Goal: Feedback & Contribution: Leave review/rating

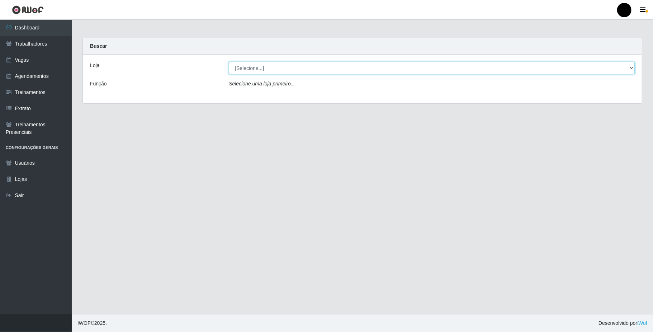
click at [629, 67] on select "[Selecione...] SuperFácil Atacado - Emaús" at bounding box center [432, 68] width 406 height 13
select select "407"
click at [229, 62] on select "[Selecione...] SuperFácil Atacado - Emaús" at bounding box center [432, 68] width 406 height 13
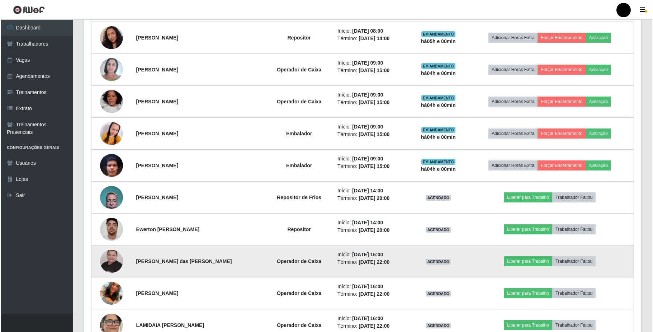
scroll to position [420, 0]
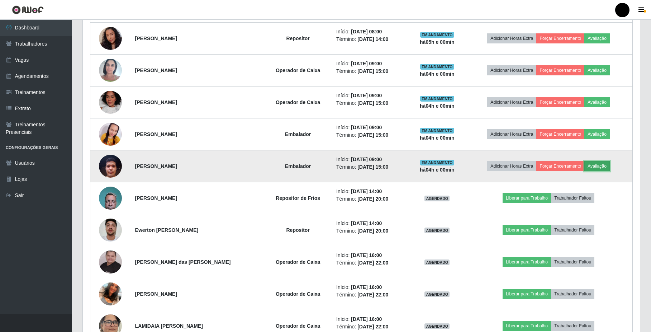
click at [594, 166] on button "Avaliação" at bounding box center [597, 166] width 25 height 10
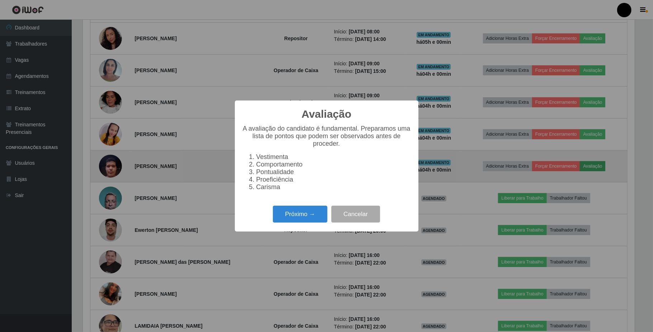
scroll to position [149, 552]
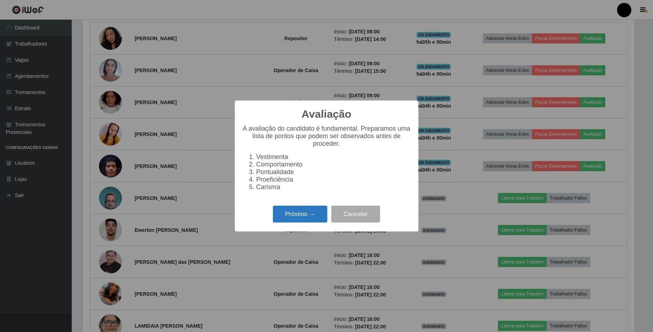
click at [290, 216] on button "Próximo →" at bounding box center [300, 214] width 55 height 17
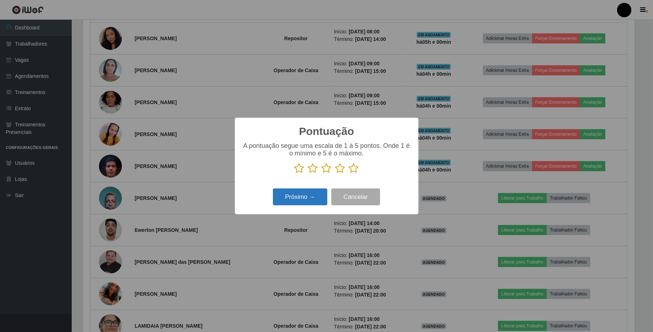
scroll to position [358592, 358189]
click at [342, 170] on icon at bounding box center [340, 168] width 10 height 11
click at [335, 174] on input "radio" at bounding box center [335, 174] width 0 height 0
click at [306, 194] on button "Próximo →" at bounding box center [300, 196] width 55 height 17
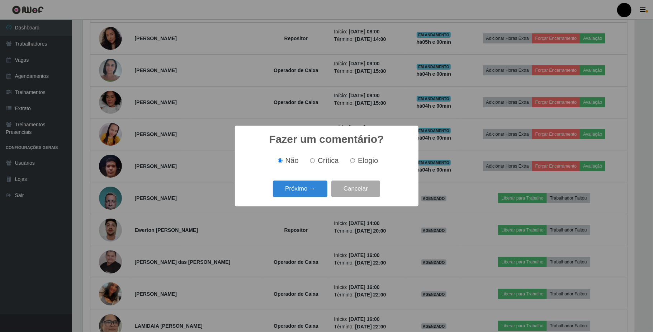
click at [352, 160] on input "Elogio" at bounding box center [352, 160] width 5 height 5
radio input "true"
click at [314, 183] on button "Próximo →" at bounding box center [300, 188] width 55 height 17
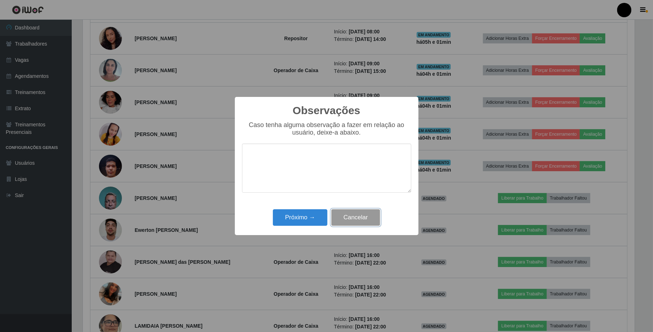
click at [369, 214] on button "Cancelar" at bounding box center [355, 217] width 49 height 17
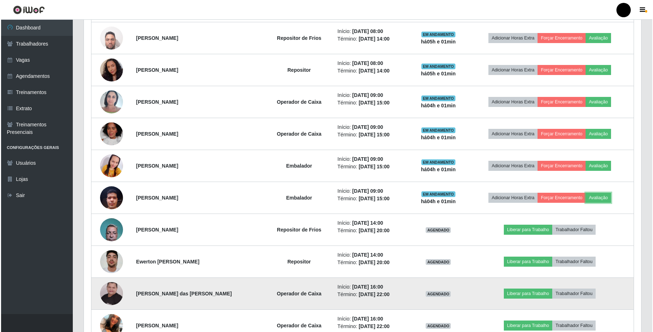
scroll to position [372, 0]
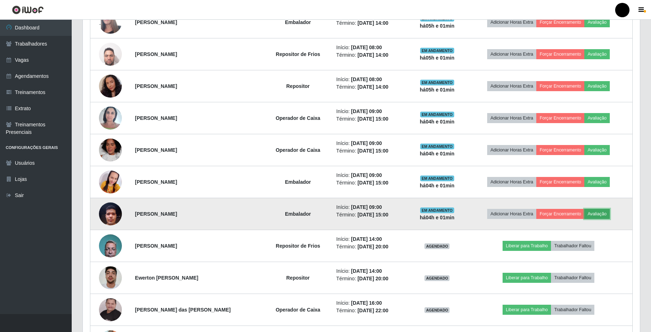
click at [596, 215] on button "Avaliação" at bounding box center [597, 214] width 25 height 10
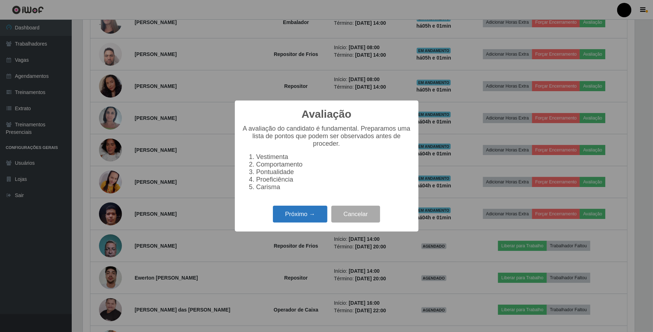
click at [315, 222] on button "Próximo →" at bounding box center [300, 214] width 55 height 17
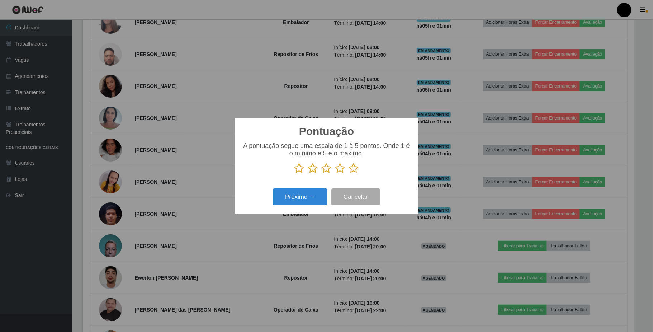
scroll to position [358592, 358189]
click at [340, 166] on icon at bounding box center [340, 168] width 10 height 11
click at [335, 174] on input "radio" at bounding box center [335, 174] width 0 height 0
click at [300, 171] on icon at bounding box center [300, 168] width 10 height 11
click at [295, 174] on input "radio" at bounding box center [295, 174] width 0 height 0
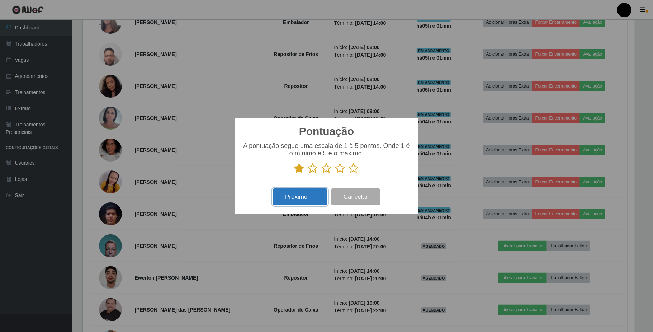
click at [299, 198] on button "Próximo →" at bounding box center [300, 196] width 55 height 17
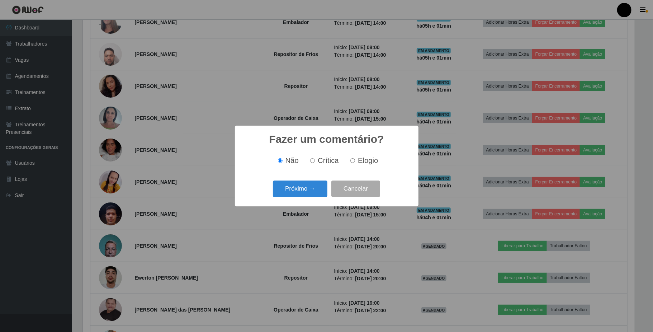
click at [311, 161] on input "Crítica" at bounding box center [312, 160] width 5 height 5
radio input "true"
click at [307, 188] on button "Próximo →" at bounding box center [300, 188] width 55 height 17
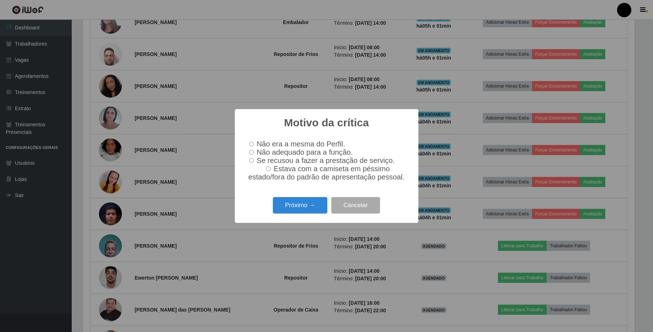
click at [247, 151] on label "Não adequado para a função." at bounding box center [299, 152] width 107 height 8
click at [249, 151] on input "Não adequado para a função." at bounding box center [251, 152] width 5 height 5
radio input "true"
click at [298, 207] on button "Próximo →" at bounding box center [300, 205] width 55 height 17
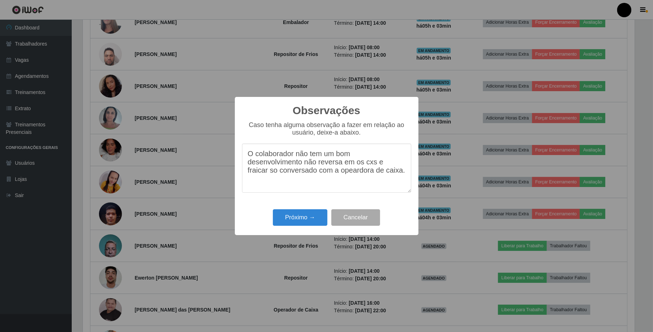
click at [367, 163] on textarea "O colaborador não tem um bom desenvolvimento não reversa em os cxs e fraicar so…" at bounding box center [326, 167] width 169 height 49
click at [377, 164] on textarea "O colaborador não tem um bom desenvolvimento não reversa em os caixs e fraicar …" at bounding box center [326, 167] width 169 height 49
drag, startPoint x: 252, startPoint y: 176, endPoint x: 230, endPoint y: 173, distance: 22.5
click at [230, 173] on div "Observações × Caso tenha alguma observação a fazer em relação ao usuário, deixe…" at bounding box center [326, 166] width 653 height 332
click at [256, 175] on textarea "O colaborador não tem um bom desenvolvimento não reversa em os caixas e fraicar…" at bounding box center [326, 167] width 169 height 49
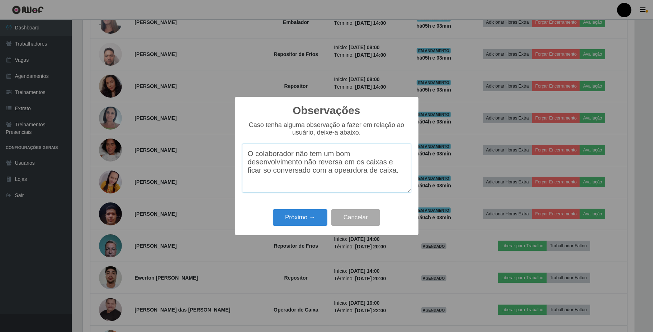
click at [405, 166] on textarea "O colaborador não tem um bom desenvolvimento não reversa em os caixas e ficar s…" at bounding box center [326, 167] width 169 height 49
click at [399, 176] on textarea "O colaborador não tem um bom desenvolvimento não reversa em os caixas e ficar s…" at bounding box center [326, 167] width 169 height 49
click at [246, 153] on textarea "O colaborador não tem um bom desenvolvimento não reversa em os caixas e ficar s…" at bounding box center [326, 167] width 169 height 49
click at [348, 165] on textarea "O colaborador não tem um bom desenvolvimento não reversa em os caixas e ficar s…" at bounding box center [326, 167] width 169 height 49
click at [354, 164] on textarea "O colaborador não tem um bom desenvolvimento não reversa em os caixas e ficar s…" at bounding box center [326, 167] width 169 height 49
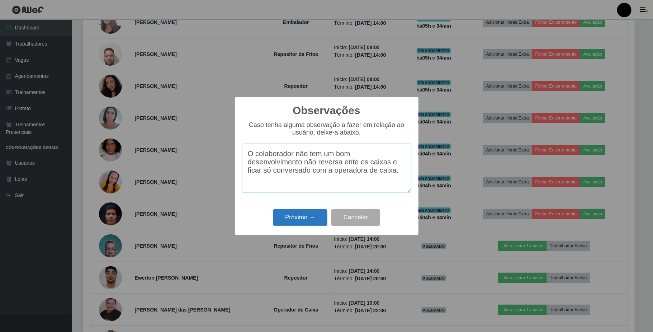
type textarea "O colaborador não tem um bom desenvolvimento não reversa ente os caixas e ficar…"
click at [311, 222] on button "Próximo →" at bounding box center [300, 217] width 55 height 17
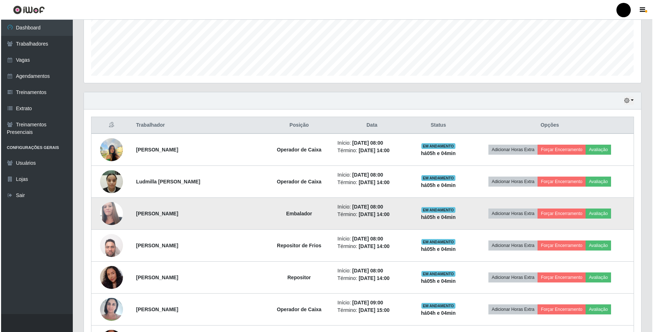
scroll to position [229, 0]
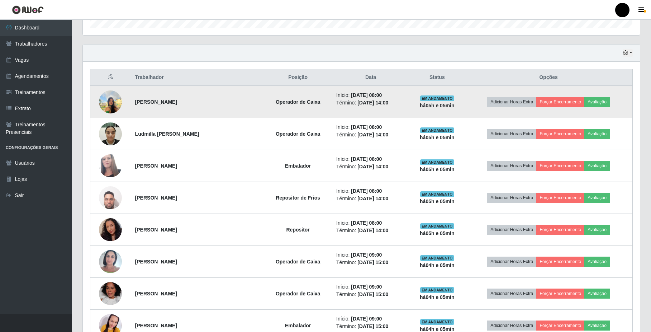
click at [109, 109] on img at bounding box center [110, 101] width 23 height 30
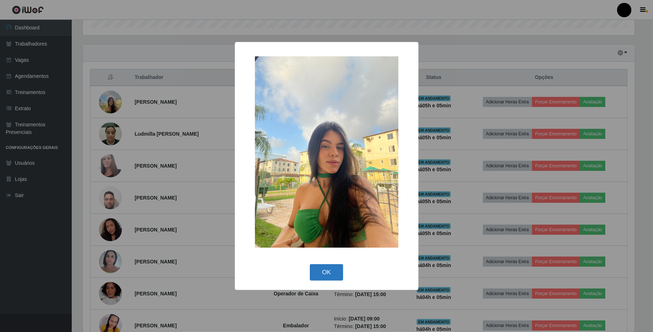
click at [319, 268] on button "OK" at bounding box center [326, 272] width 33 height 17
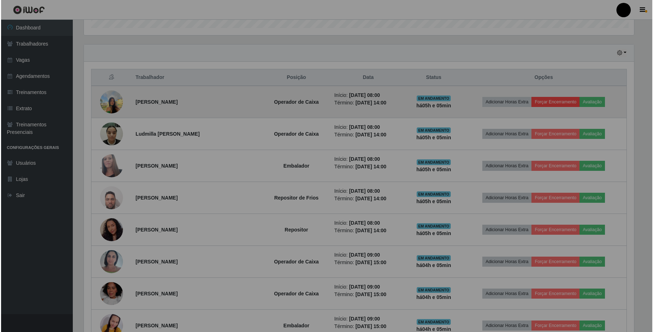
scroll to position [149, 557]
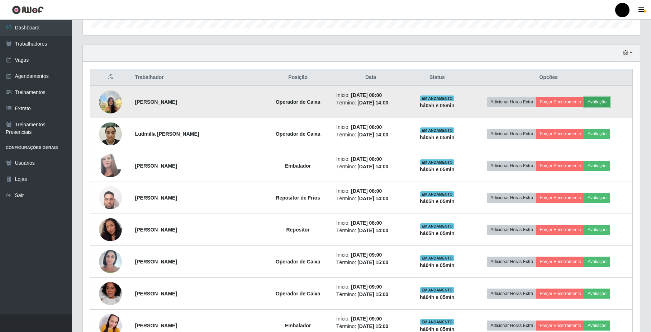
click at [600, 100] on button "Avaliação" at bounding box center [597, 102] width 25 height 10
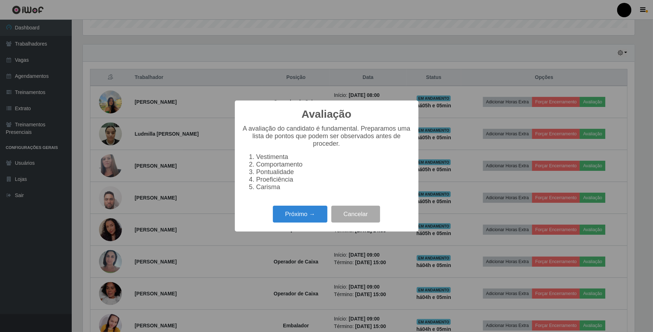
scroll to position [149, 552]
click at [313, 216] on button "Próximo →" at bounding box center [300, 214] width 55 height 17
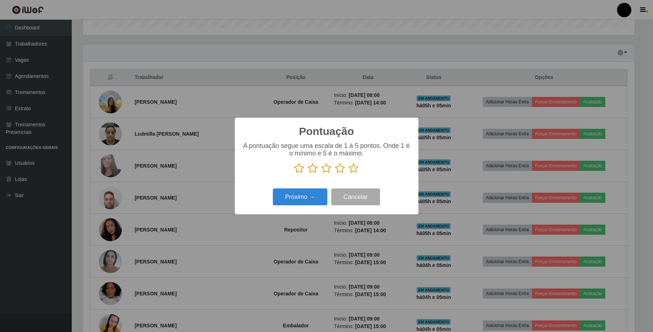
drag, startPoint x: 337, startPoint y: 168, endPoint x: 320, endPoint y: 194, distance: 31.4
click at [337, 169] on icon at bounding box center [340, 168] width 10 height 11
click at [335, 174] on input "radio" at bounding box center [335, 174] width 0 height 0
click at [309, 205] on button "Próximo →" at bounding box center [300, 196] width 55 height 17
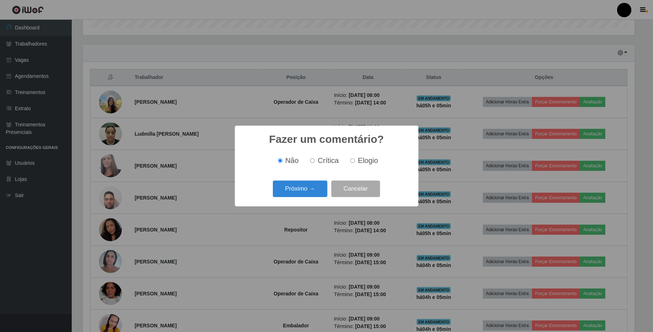
click at [351, 163] on input "Elogio" at bounding box center [352, 160] width 5 height 5
radio input "true"
click at [302, 189] on button "Próximo →" at bounding box center [300, 188] width 55 height 17
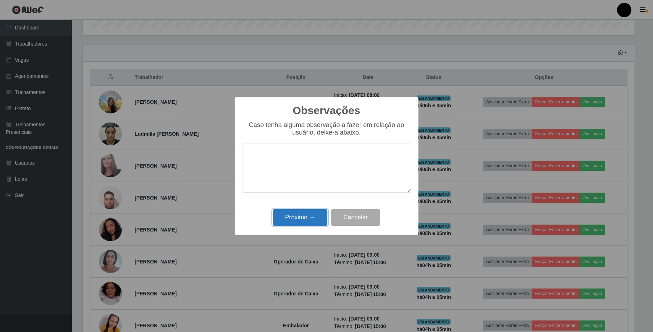
click at [298, 220] on button "Próximo →" at bounding box center [300, 217] width 55 height 17
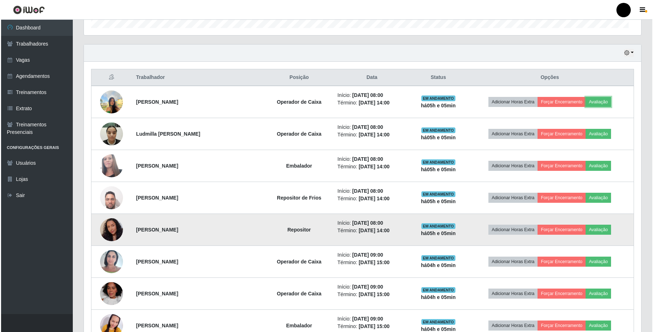
scroll to position [149, 557]
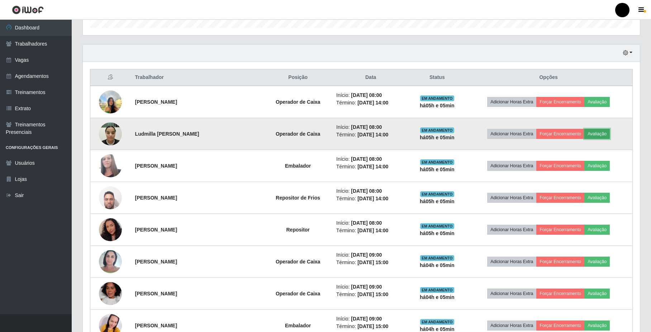
click at [608, 136] on button "Avaliação" at bounding box center [597, 134] width 25 height 10
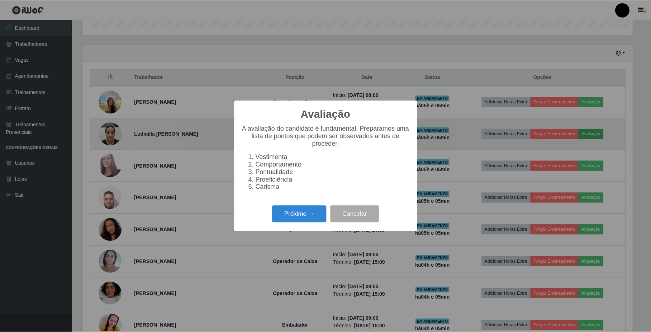
scroll to position [149, 552]
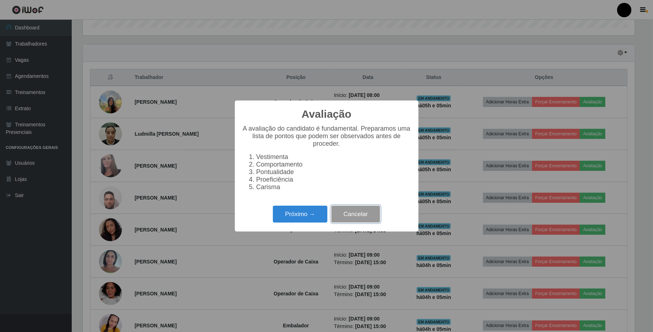
click at [371, 210] on button "Cancelar" at bounding box center [355, 214] width 49 height 17
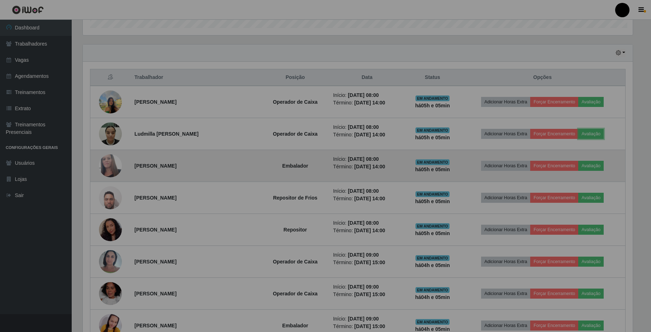
scroll to position [149, 557]
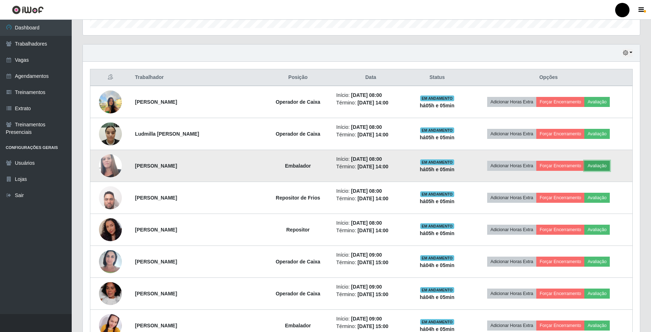
click at [602, 167] on button "Avaliação" at bounding box center [597, 166] width 25 height 10
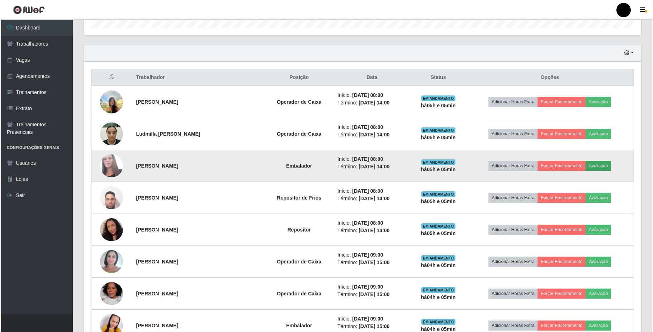
scroll to position [149, 552]
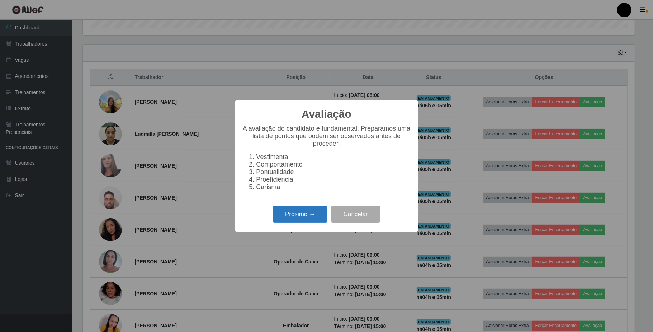
click at [303, 222] on button "Próximo →" at bounding box center [300, 214] width 55 height 17
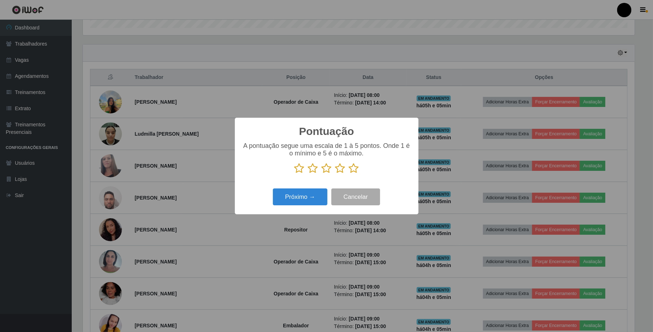
click at [337, 169] on icon at bounding box center [340, 168] width 10 height 11
click at [335, 174] on input "radio" at bounding box center [335, 174] width 0 height 0
click at [299, 198] on button "Próximo →" at bounding box center [300, 196] width 55 height 17
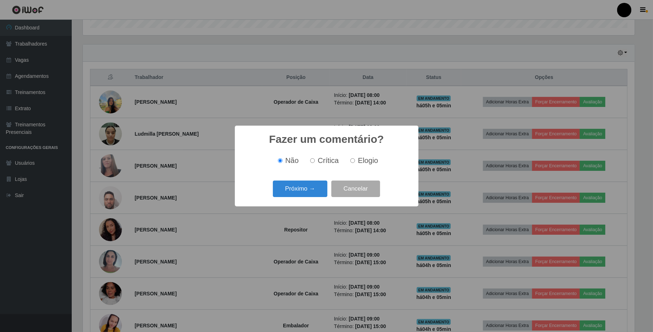
drag, startPoint x: 351, startPoint y: 161, endPoint x: 345, endPoint y: 177, distance: 16.8
click at [351, 161] on input "Elogio" at bounding box center [352, 160] width 5 height 5
radio input "true"
click at [314, 194] on button "Próximo →" at bounding box center [300, 188] width 55 height 17
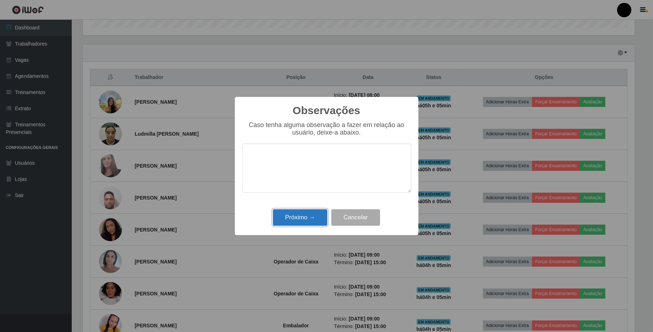
click at [306, 219] on button "Próximo →" at bounding box center [300, 217] width 55 height 17
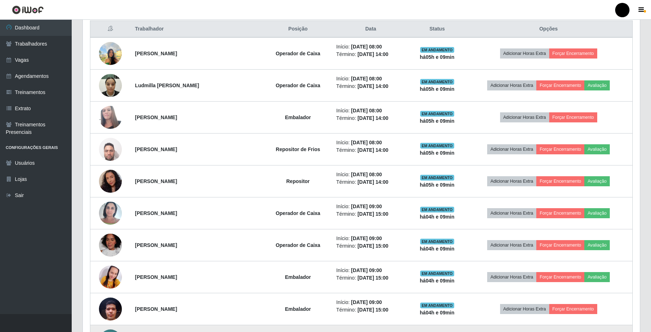
scroll to position [276, 0]
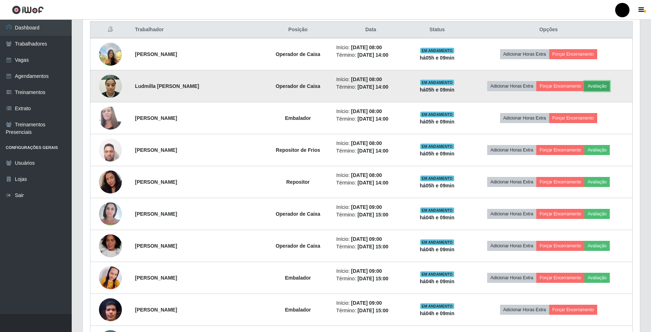
click at [601, 89] on button "Avaliação" at bounding box center [597, 86] width 25 height 10
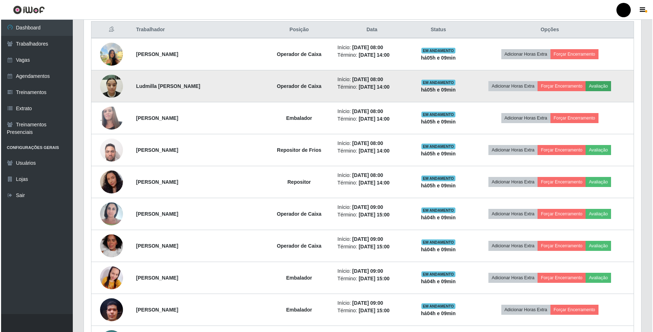
scroll to position [149, 552]
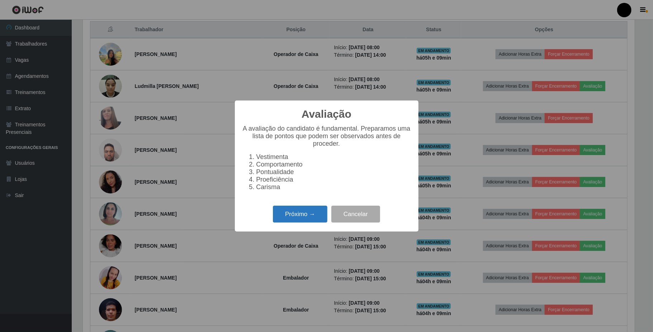
click at [305, 217] on button "Próximo →" at bounding box center [300, 214] width 55 height 17
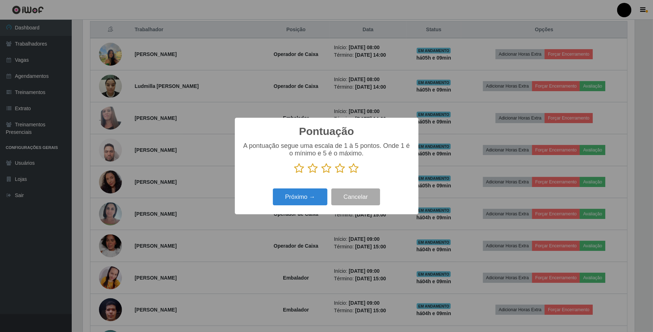
scroll to position [358592, 358189]
click at [300, 175] on div "A pontuação segue uma escala de 1 à 5 pontos. Onde 1 é o mínimo e 5 é o máximo." at bounding box center [326, 160] width 169 height 37
click at [300, 168] on icon at bounding box center [300, 168] width 10 height 11
click at [295, 174] on input "radio" at bounding box center [295, 174] width 0 height 0
click at [297, 194] on button "Próximo →" at bounding box center [300, 196] width 55 height 17
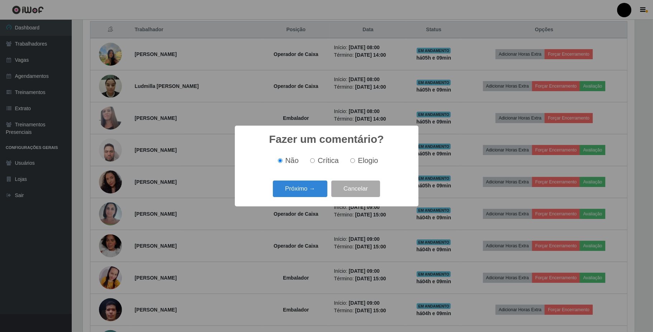
click at [313, 162] on input "Crítica" at bounding box center [312, 160] width 5 height 5
radio input "true"
click at [312, 181] on button "Próximo →" at bounding box center [300, 188] width 55 height 17
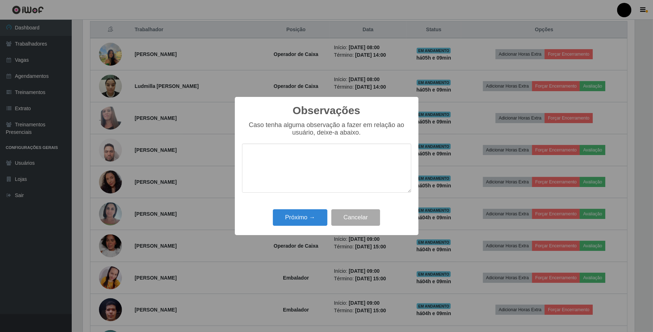
type textarea "O"
drag, startPoint x: 374, startPoint y: 161, endPoint x: 368, endPoint y: 158, distance: 6.7
click at [284, 177] on textarea "A colaboradora não tem postura e ética profissional se envolveu em mal procedim…" at bounding box center [326, 167] width 169 height 49
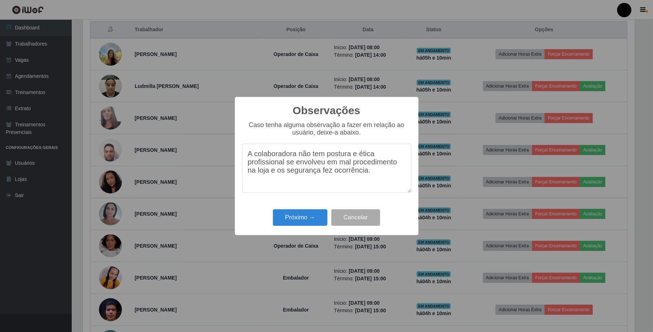
click at [339, 164] on textarea "A colaboradora não tem postura e ética profissional se envolveu em mal procedim…" at bounding box center [326, 167] width 169 height 49
click at [366, 174] on textarea "A colaboradora não tem postura e ética profissional se envolveu em um mal proce…" at bounding box center [326, 167] width 169 height 49
click at [307, 187] on textarea "A colaboradora não tem postura e ética profissional se envolveu em um mal proce…" at bounding box center [326, 167] width 169 height 49
type textarea "A colaboradora não tem postura e ética profissional se envolveu em um mal proce…"
click at [308, 217] on button "Próximo →" at bounding box center [300, 217] width 55 height 17
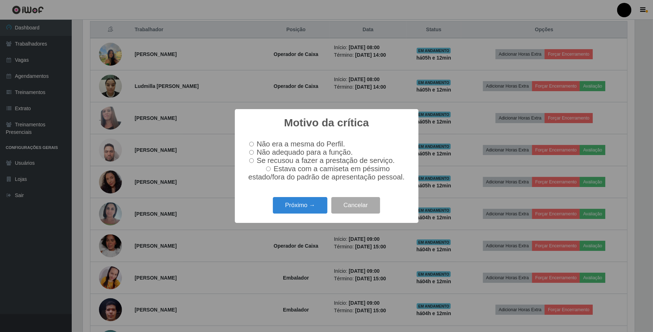
click at [251, 155] on label "Não adequado para a função." at bounding box center [299, 152] width 107 height 8
click at [251, 155] on input "Não adequado para a função." at bounding box center [251, 152] width 5 height 5
radio input "true"
click at [251, 155] on label "Não adequado para a função." at bounding box center [299, 152] width 107 height 8
click at [251, 155] on input "Não adequado para a função." at bounding box center [251, 152] width 5 height 5
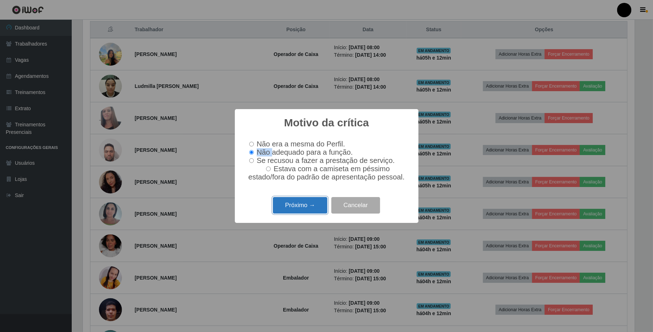
click at [286, 212] on button "Próximo →" at bounding box center [300, 205] width 55 height 17
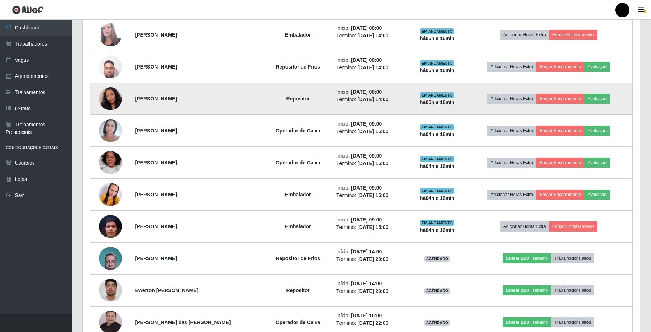
scroll to position [372, 0]
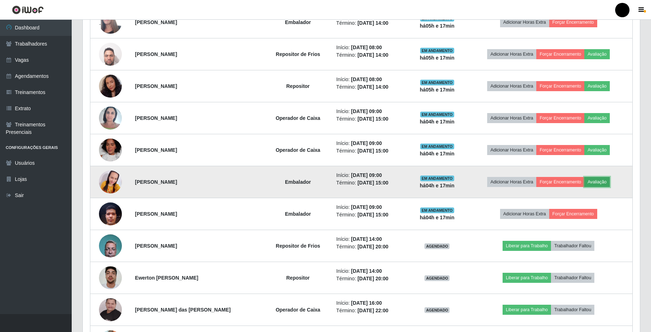
click at [606, 183] on button "Avaliação" at bounding box center [597, 182] width 25 height 10
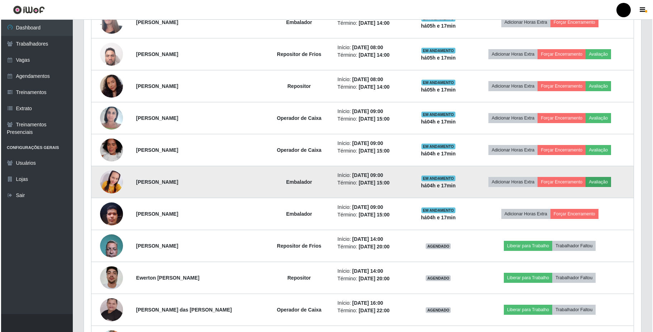
scroll to position [149, 552]
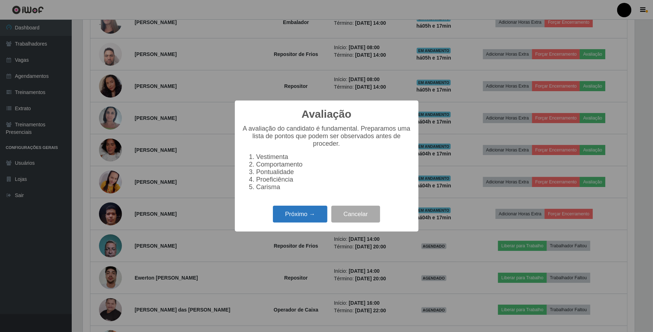
click at [307, 216] on button "Próximo →" at bounding box center [300, 214] width 55 height 17
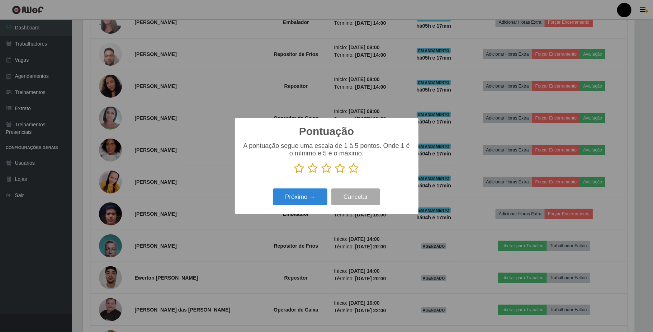
scroll to position [358592, 358189]
click at [316, 171] on icon at bounding box center [313, 168] width 10 height 11
click at [308, 174] on input "radio" at bounding box center [308, 174] width 0 height 0
click at [325, 171] on icon at bounding box center [327, 168] width 10 height 11
click at [322, 174] on input "radio" at bounding box center [322, 174] width 0 height 0
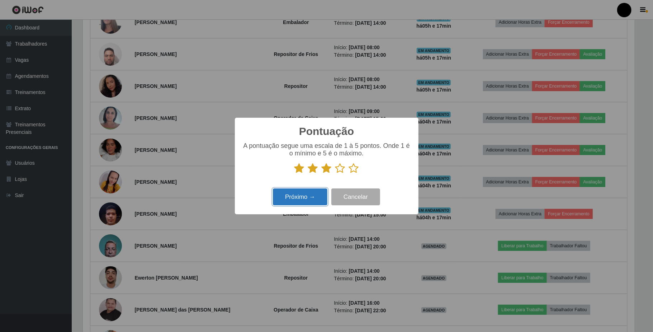
click at [314, 191] on button "Próximo →" at bounding box center [300, 196] width 55 height 17
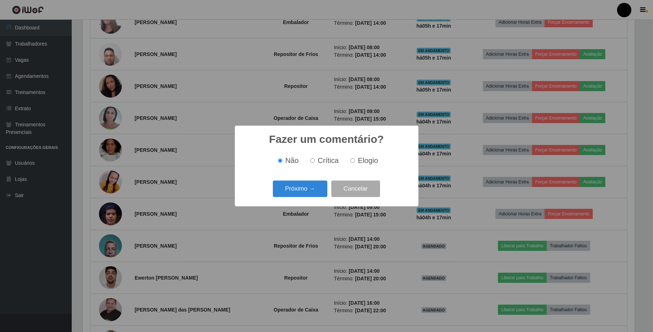
click at [352, 162] on input "Elogio" at bounding box center [352, 160] width 5 height 5
radio input "true"
click at [321, 179] on div "Próximo → Cancelar" at bounding box center [326, 188] width 169 height 20
click at [317, 185] on button "Próximo →" at bounding box center [300, 188] width 55 height 17
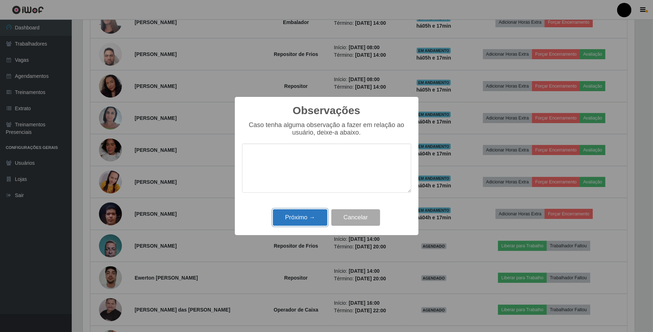
click at [314, 217] on button "Próximo →" at bounding box center [300, 217] width 55 height 17
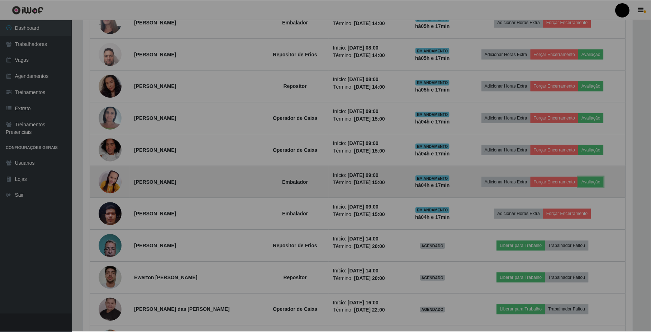
scroll to position [149, 557]
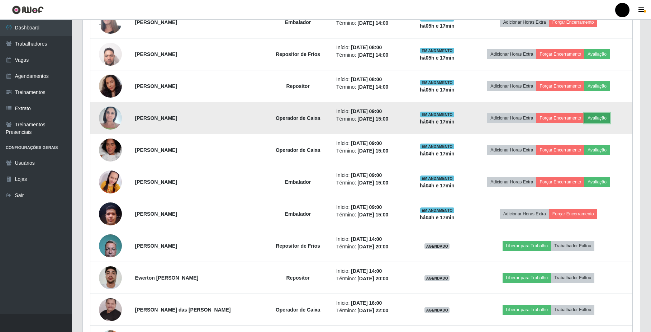
click at [596, 119] on button "Avaliação" at bounding box center [597, 118] width 25 height 10
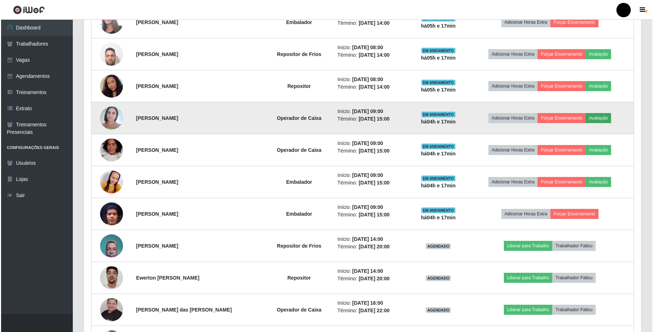
scroll to position [149, 552]
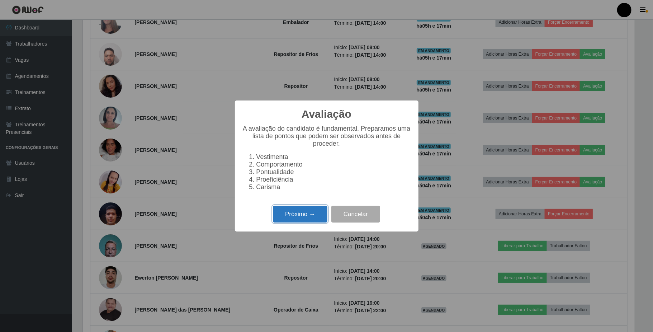
click at [293, 210] on button "Próximo →" at bounding box center [300, 214] width 55 height 17
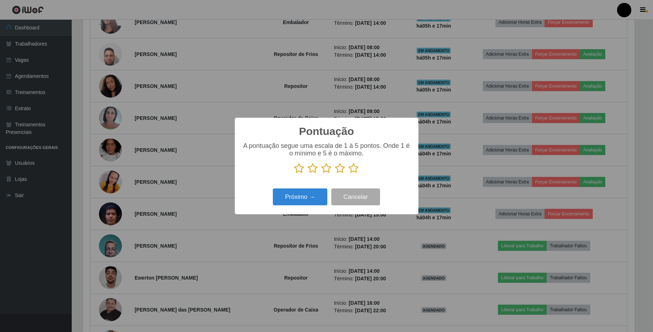
scroll to position [358592, 358189]
click at [322, 170] on icon at bounding box center [327, 168] width 10 height 11
click at [322, 174] on input "radio" at bounding box center [322, 174] width 0 height 0
click at [308, 207] on div "Próximo → Cancelar" at bounding box center [326, 197] width 169 height 20
click at [310, 202] on button "Próximo →" at bounding box center [300, 196] width 55 height 17
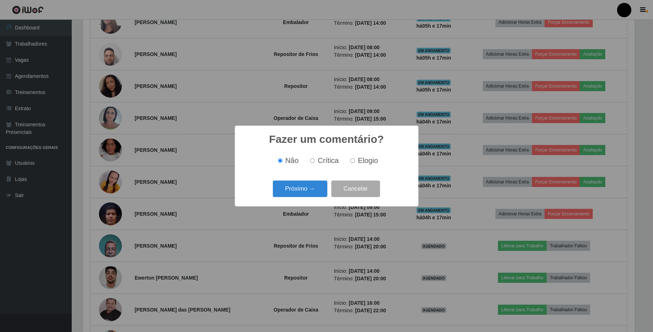
click at [353, 161] on input "Elogio" at bounding box center [352, 160] width 5 height 5
radio input "true"
click at [308, 191] on button "Próximo →" at bounding box center [300, 188] width 55 height 17
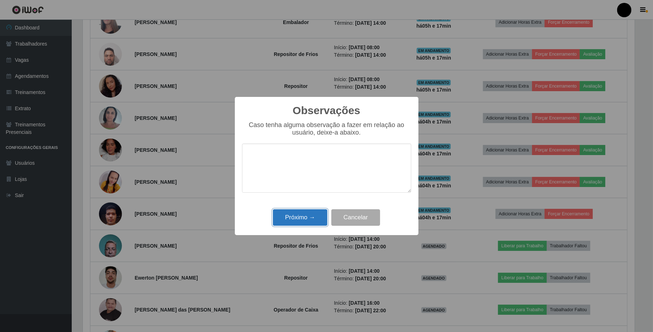
click at [311, 221] on button "Próximo →" at bounding box center [300, 217] width 55 height 17
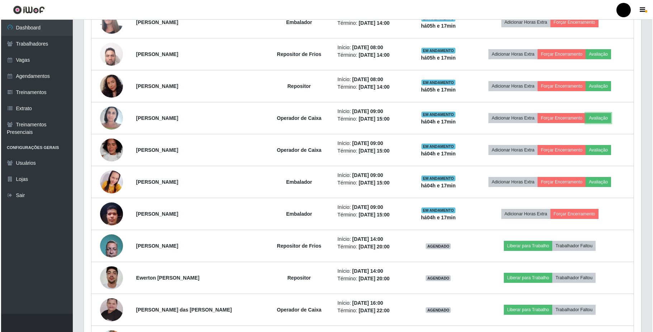
scroll to position [149, 557]
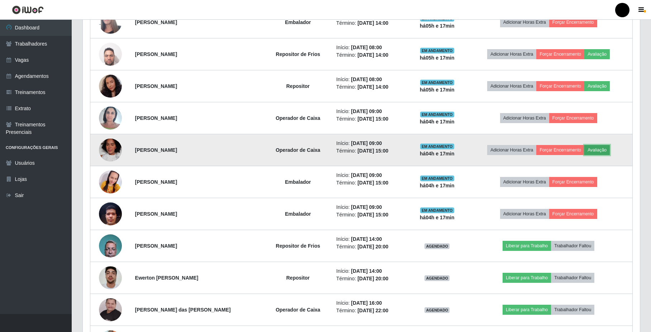
click at [601, 154] on button "Avaliação" at bounding box center [597, 150] width 25 height 10
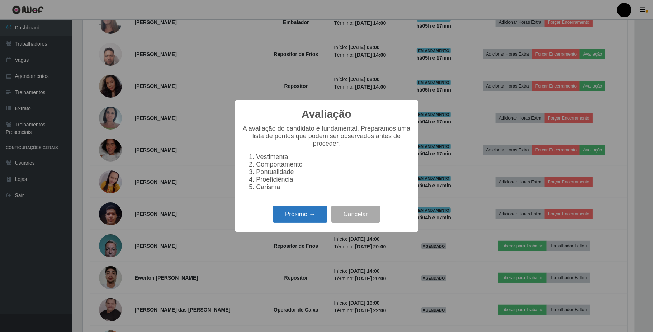
click at [294, 214] on button "Próximo →" at bounding box center [300, 214] width 55 height 17
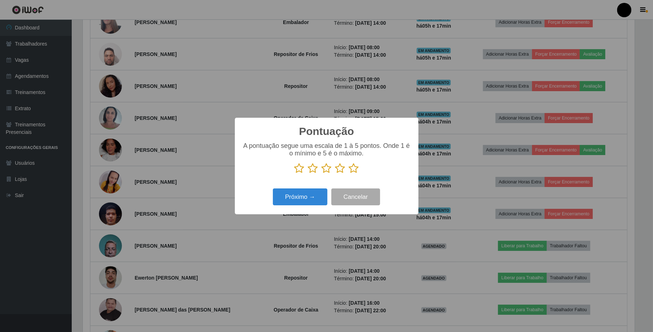
scroll to position [358592, 358189]
click at [311, 166] on icon at bounding box center [313, 168] width 10 height 11
click at [308, 174] on input "radio" at bounding box center [308, 174] width 0 height 0
click at [304, 205] on button "Próximo →" at bounding box center [300, 196] width 55 height 17
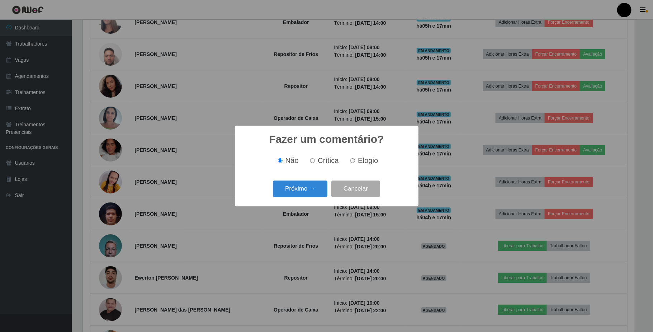
click at [346, 164] on div "Não Crítica Elogio" at bounding box center [326, 160] width 169 height 8
click at [357, 164] on label "Elogio" at bounding box center [363, 160] width 30 height 8
click at [355, 163] on input "Elogio" at bounding box center [352, 160] width 5 height 5
radio input "true"
click at [297, 184] on button "Próximo →" at bounding box center [300, 188] width 55 height 17
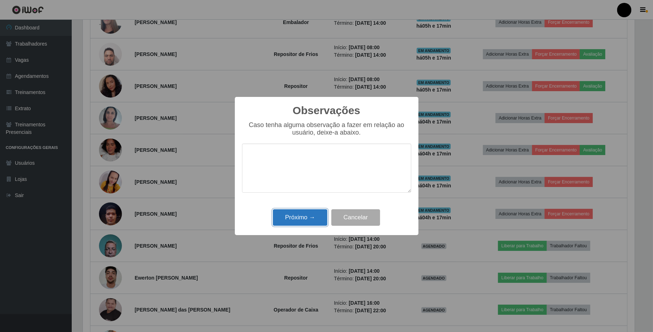
click at [300, 222] on button "Próximo →" at bounding box center [300, 217] width 55 height 17
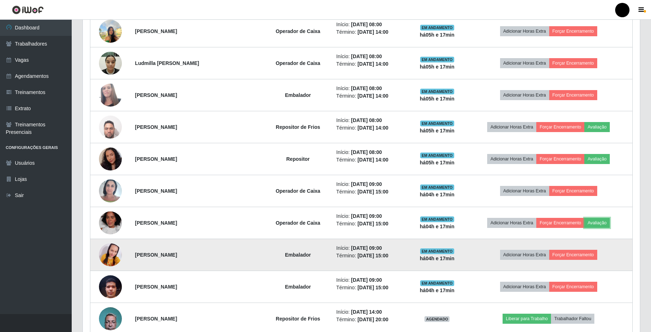
scroll to position [276, 0]
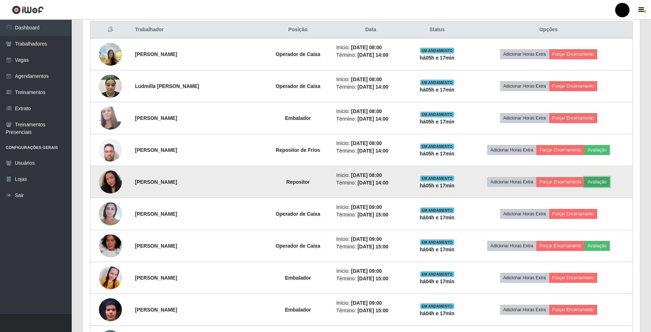
click at [596, 184] on button "Avaliação" at bounding box center [597, 182] width 25 height 10
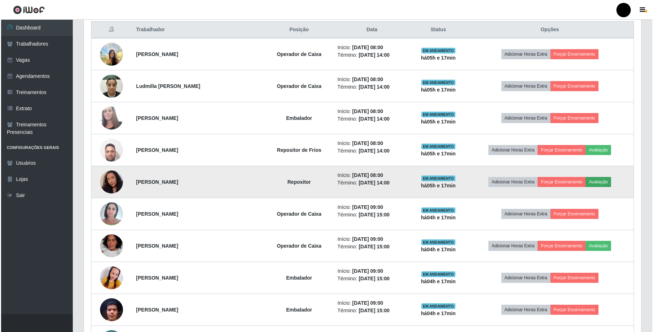
scroll to position [149, 552]
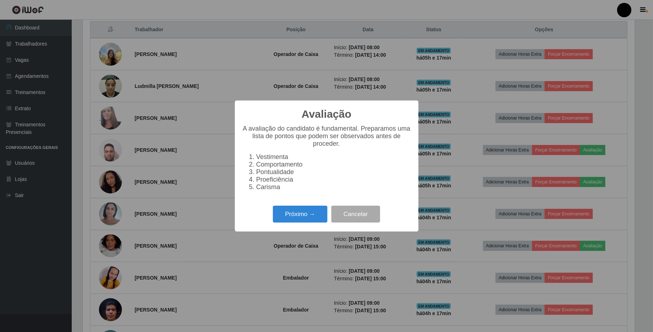
click at [303, 229] on div "Avaliação × A avaliação do candidato é fundamental. Preparamos uma lista de pon…" at bounding box center [327, 165] width 184 height 131
click at [313, 220] on button "Próximo →" at bounding box center [300, 214] width 55 height 17
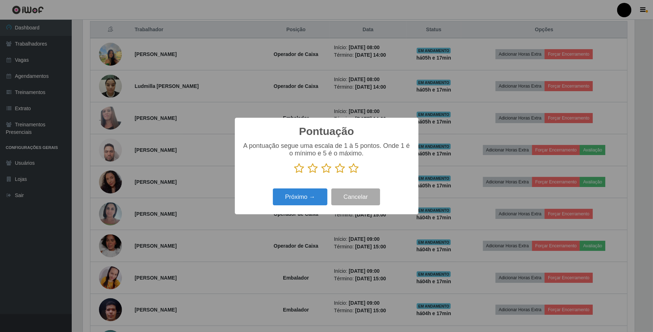
click at [328, 168] on icon at bounding box center [327, 168] width 10 height 11
click at [322, 174] on input "radio" at bounding box center [322, 174] width 0 height 0
click at [328, 168] on icon at bounding box center [327, 168] width 10 height 11
click at [322, 174] on input "radio" at bounding box center [322, 174] width 0 height 0
click at [319, 194] on button "Próximo →" at bounding box center [300, 196] width 55 height 17
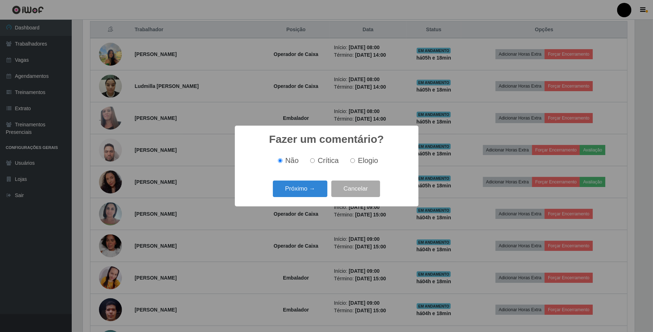
click at [355, 161] on input "Elogio" at bounding box center [352, 160] width 5 height 5
radio input "true"
click at [310, 194] on button "Próximo →" at bounding box center [300, 188] width 55 height 17
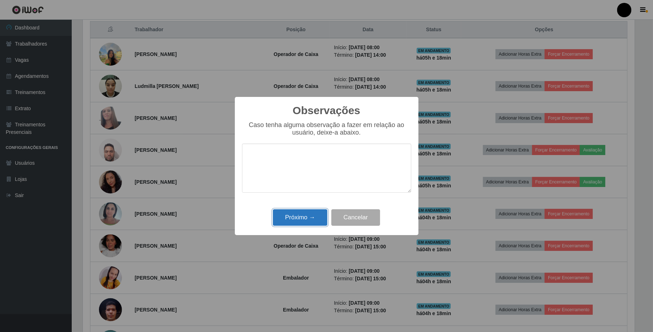
click at [304, 217] on button "Próximo →" at bounding box center [300, 217] width 55 height 17
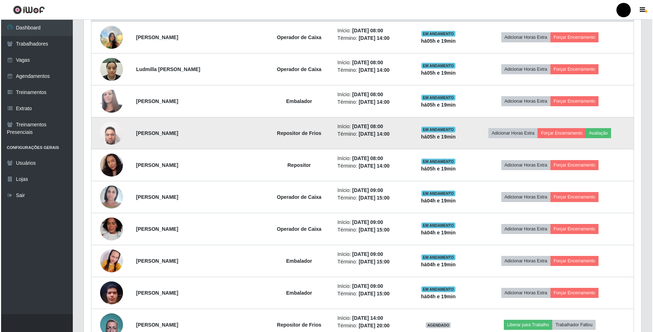
scroll to position [276, 0]
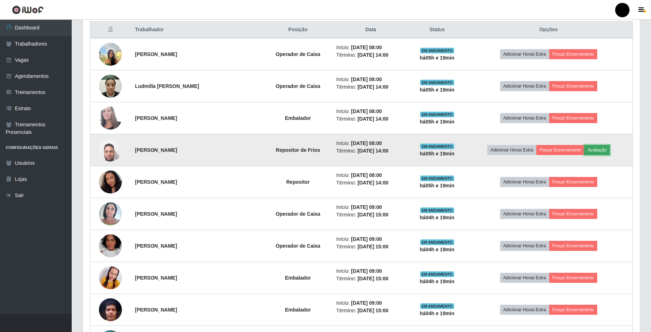
click at [603, 147] on button "Avaliação" at bounding box center [597, 150] width 25 height 10
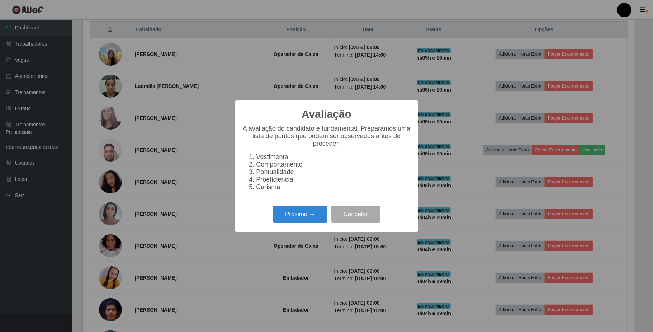
click at [313, 209] on div "Próximo → Cancelar" at bounding box center [326, 214] width 169 height 20
click at [314, 210] on button "Próximo →" at bounding box center [300, 214] width 55 height 17
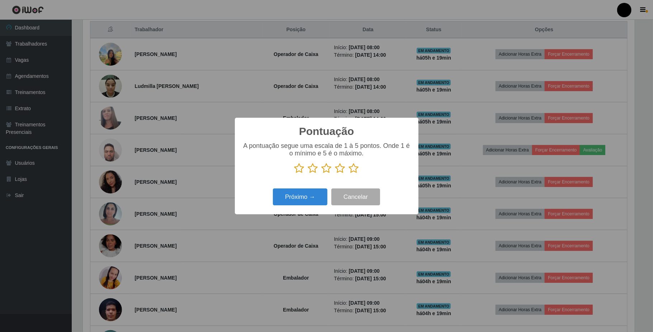
scroll to position [358592, 358189]
drag, startPoint x: 326, startPoint y: 169, endPoint x: 305, endPoint y: 201, distance: 38.6
click at [322, 182] on div "Pontuação × A pontuação segue uma escala de 1 à 5 pontos. Onde 1 é o mínimo e 5…" at bounding box center [327, 166] width 184 height 97
click at [303, 205] on button "Próximo →" at bounding box center [300, 196] width 55 height 17
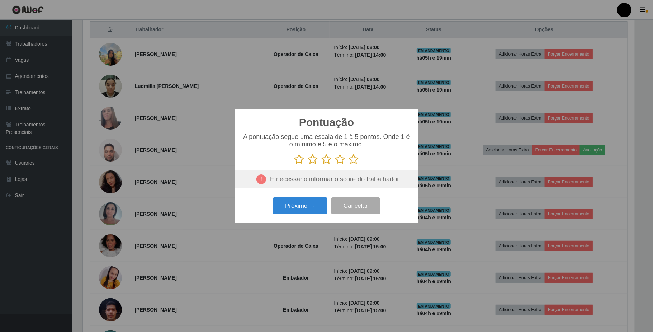
click at [326, 159] on icon at bounding box center [327, 159] width 10 height 11
click at [322, 165] on input "radio" at bounding box center [322, 165] width 0 height 0
click at [309, 203] on button "Próximo →" at bounding box center [300, 205] width 55 height 17
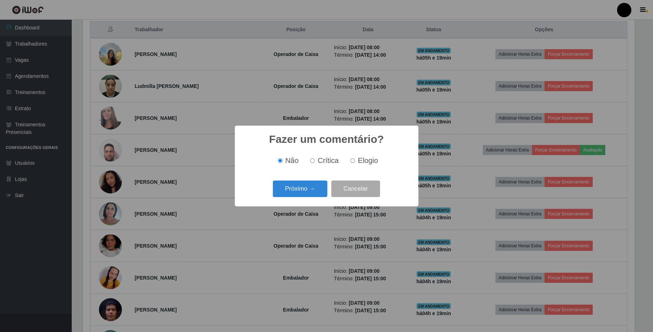
click at [353, 165] on div "Não Crítica Elogio" at bounding box center [326, 160] width 169 height 21
click at [347, 163] on div "Não Crítica Elogio" at bounding box center [326, 160] width 169 height 8
click at [350, 163] on input "Elogio" at bounding box center [352, 160] width 5 height 5
radio input "true"
click at [306, 192] on button "Próximo →" at bounding box center [300, 188] width 55 height 17
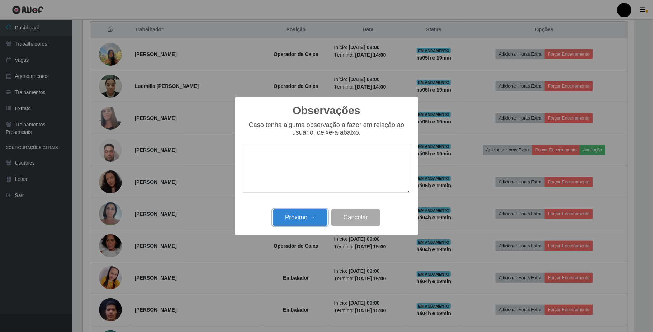
click at [309, 222] on button "Próximo →" at bounding box center [300, 217] width 55 height 17
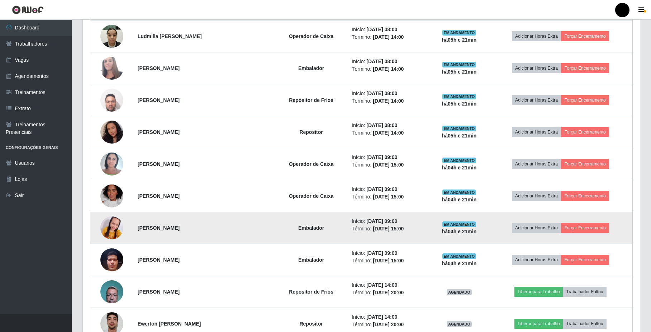
scroll to position [372, 0]
